Goal: Use online tool/utility: Utilize a website feature to perform a specific function

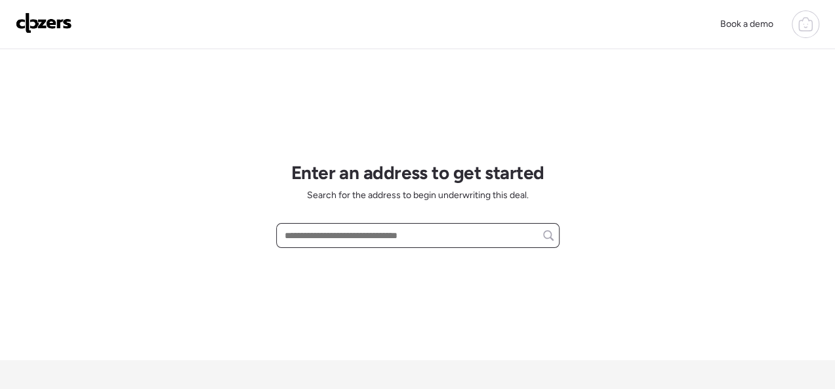
click at [300, 237] on input "text" at bounding box center [418, 235] width 272 height 18
paste input "**********"
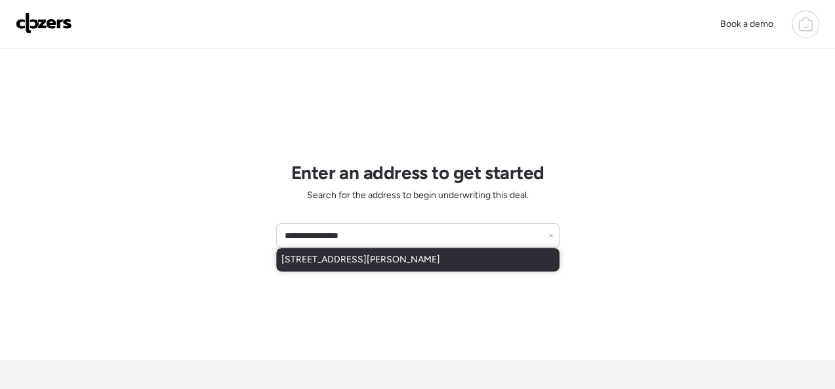
click at [323, 254] on span "[STREET_ADDRESS][PERSON_NAME]" at bounding box center [360, 259] width 159 height 13
type input "**********"
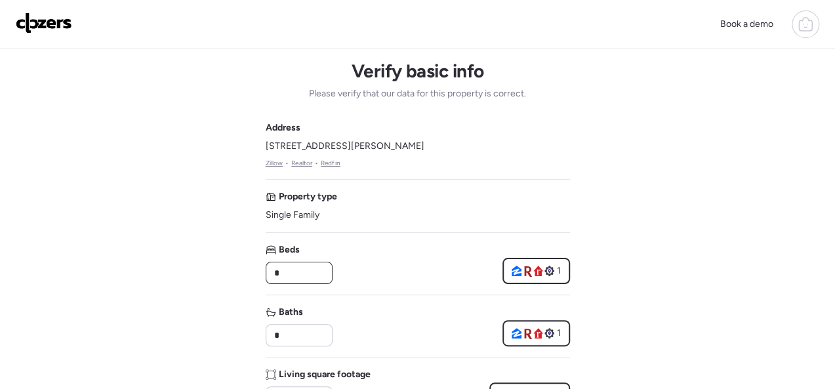
click at [312, 267] on input "*" at bounding box center [299, 273] width 55 height 18
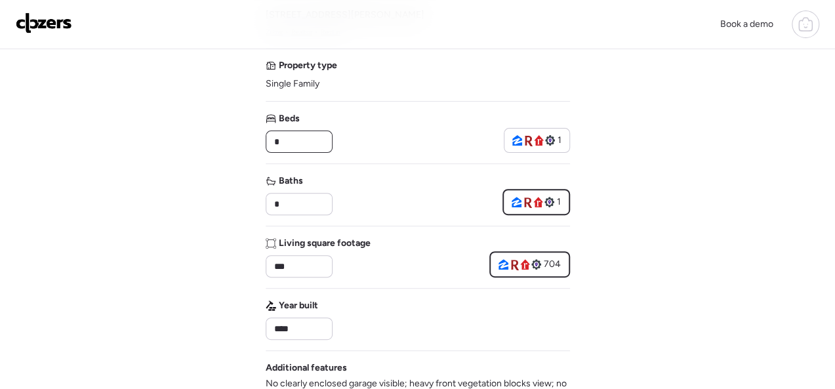
type input "*"
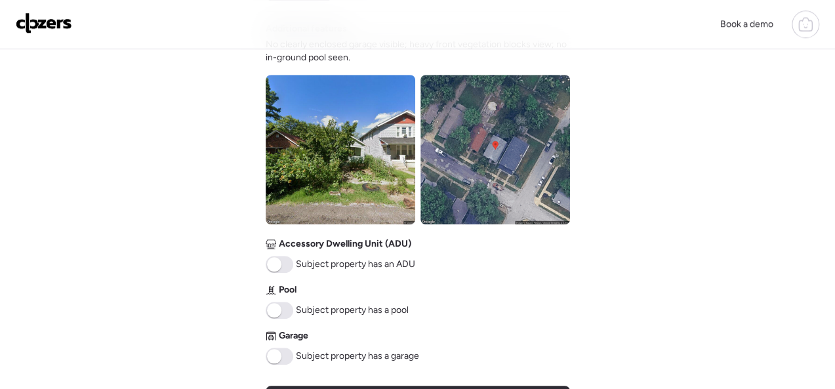
scroll to position [590, 0]
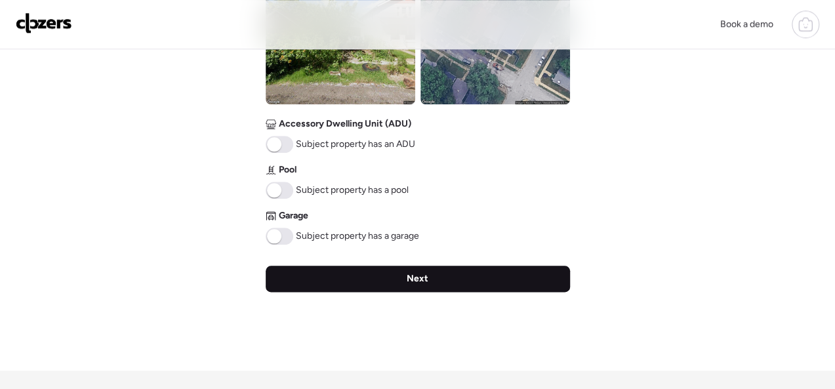
click at [394, 274] on div "Next" at bounding box center [418, 279] width 304 height 26
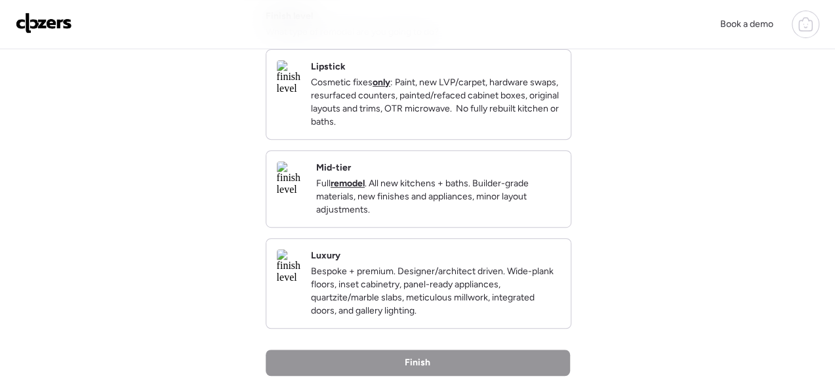
scroll to position [0, 0]
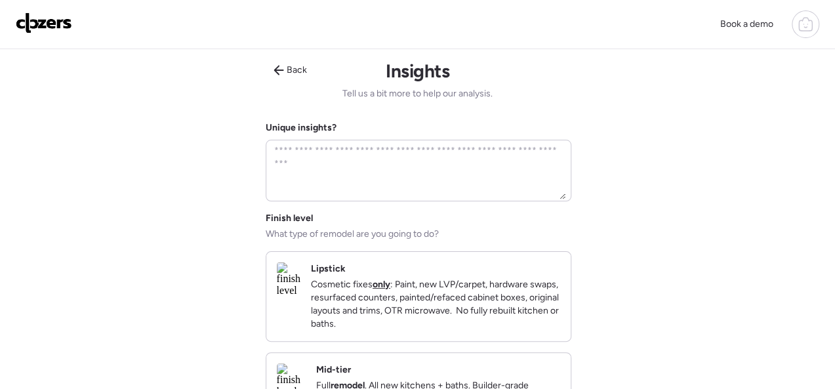
click at [455, 277] on div "Lipstick Cosmetic fixes only : Paint, new LVP/carpet, hardware swaps, resurface…" at bounding box center [435, 296] width 249 height 68
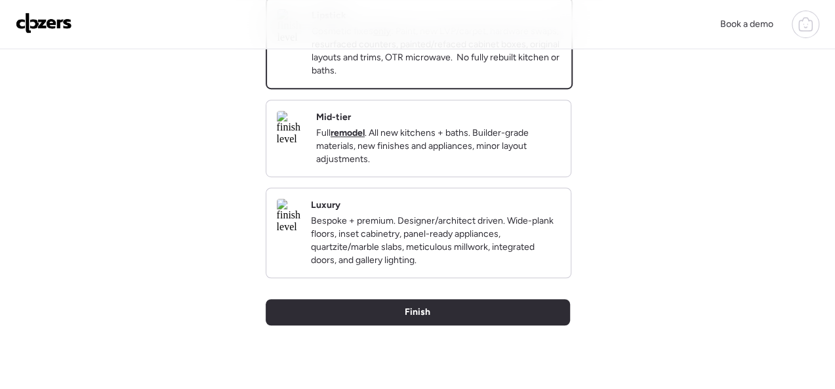
scroll to position [262, 0]
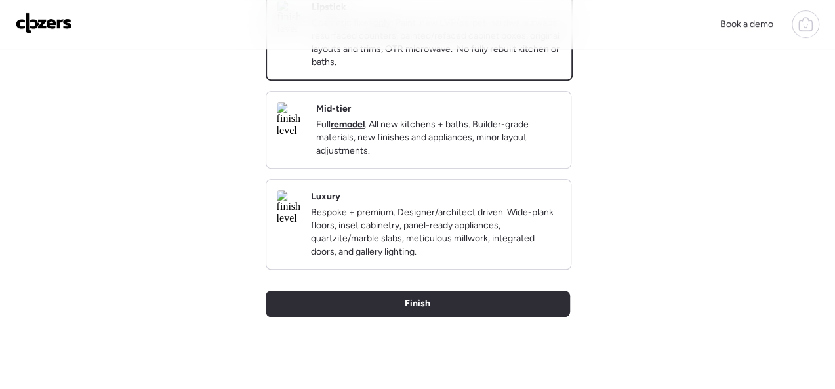
click at [501, 113] on div "Mid-tier Full remodel . All new kitchens + baths. Builder-grade materials, new …" at bounding box center [418, 130] width 304 height 76
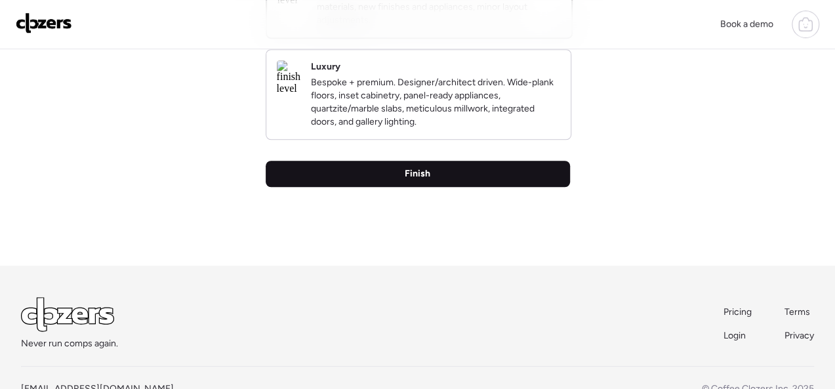
scroll to position [393, 0]
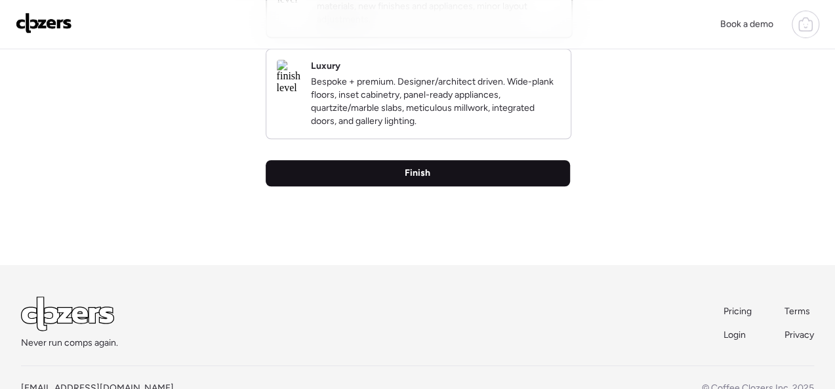
click at [394, 186] on div "Finish" at bounding box center [418, 173] width 304 height 26
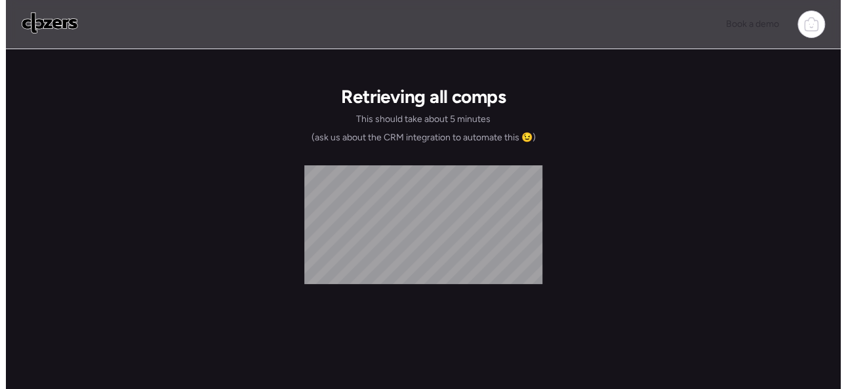
scroll to position [0, 0]
